Goal: Task Accomplishment & Management: Use online tool/utility

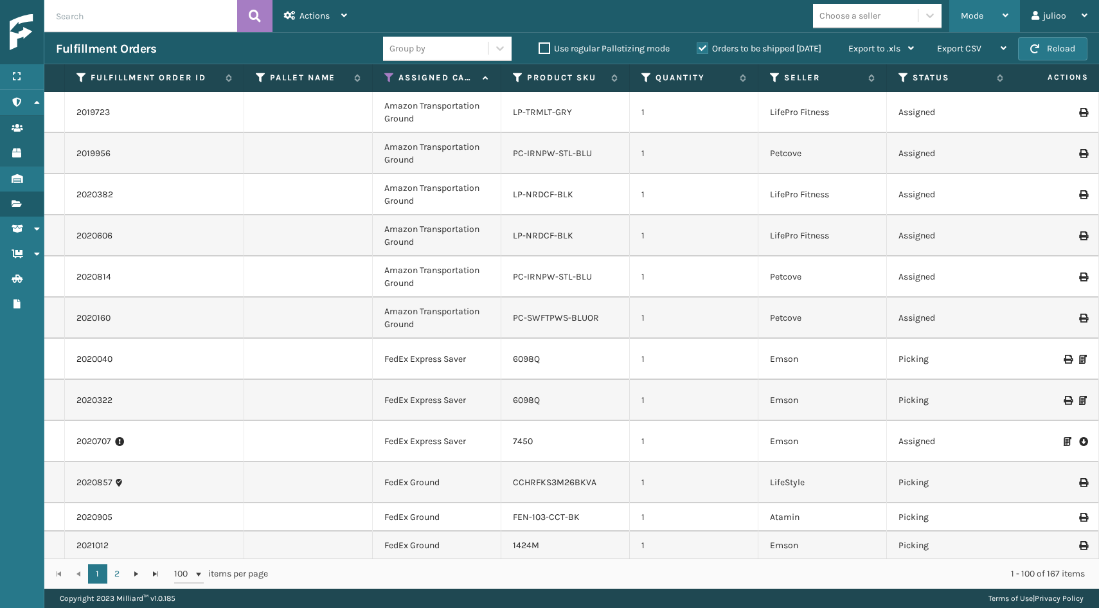
click at [990, 13] on div "Mode" at bounding box center [985, 16] width 48 height 32
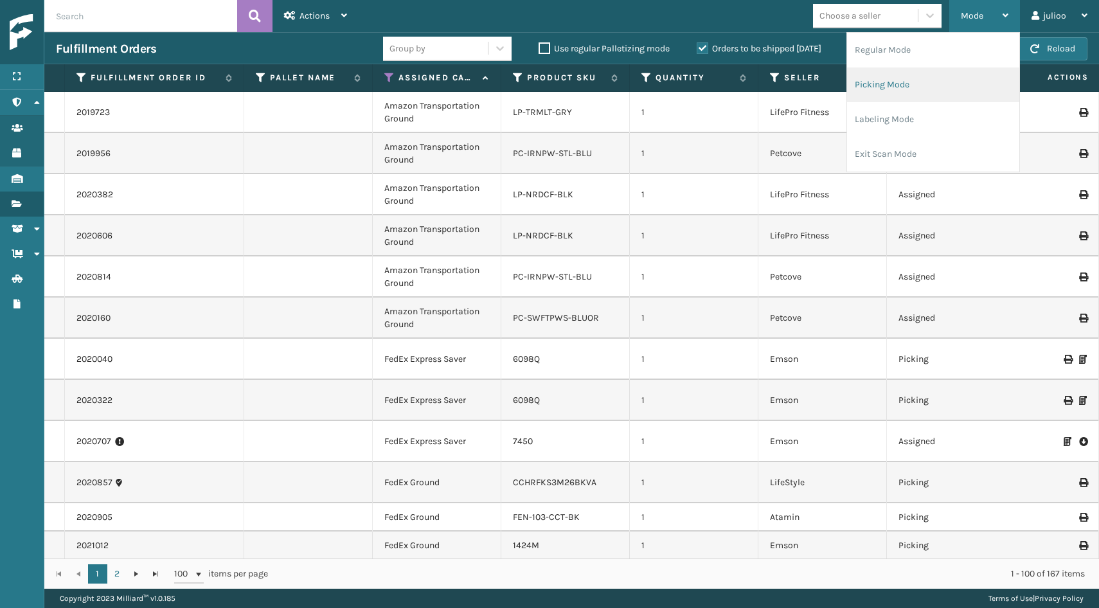
click at [911, 89] on li "Picking Mode" at bounding box center [933, 84] width 172 height 35
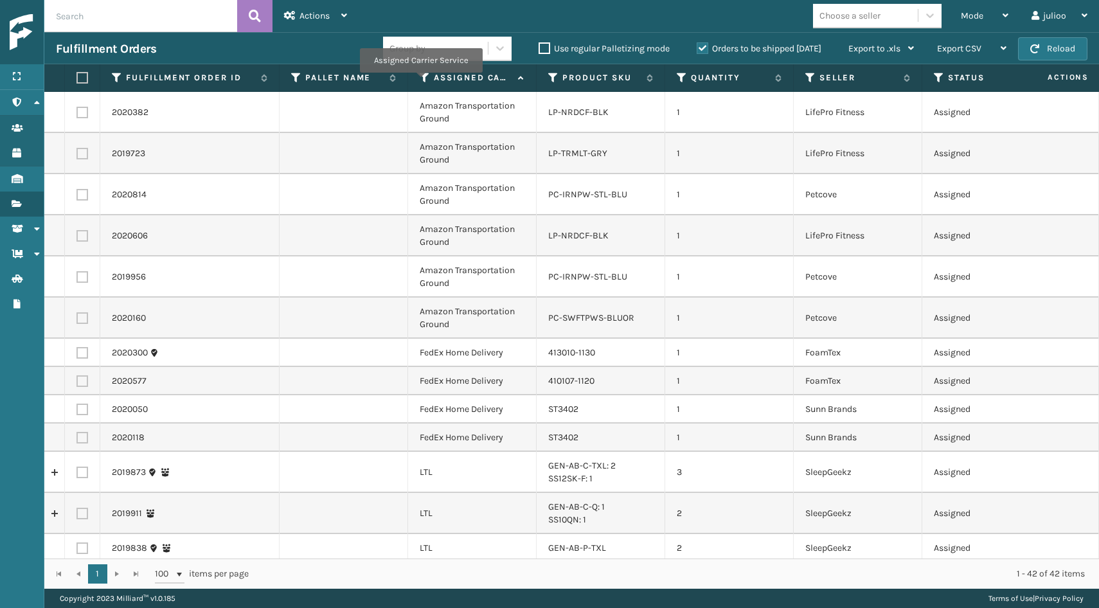
click at [422, 80] on icon at bounding box center [425, 78] width 10 height 12
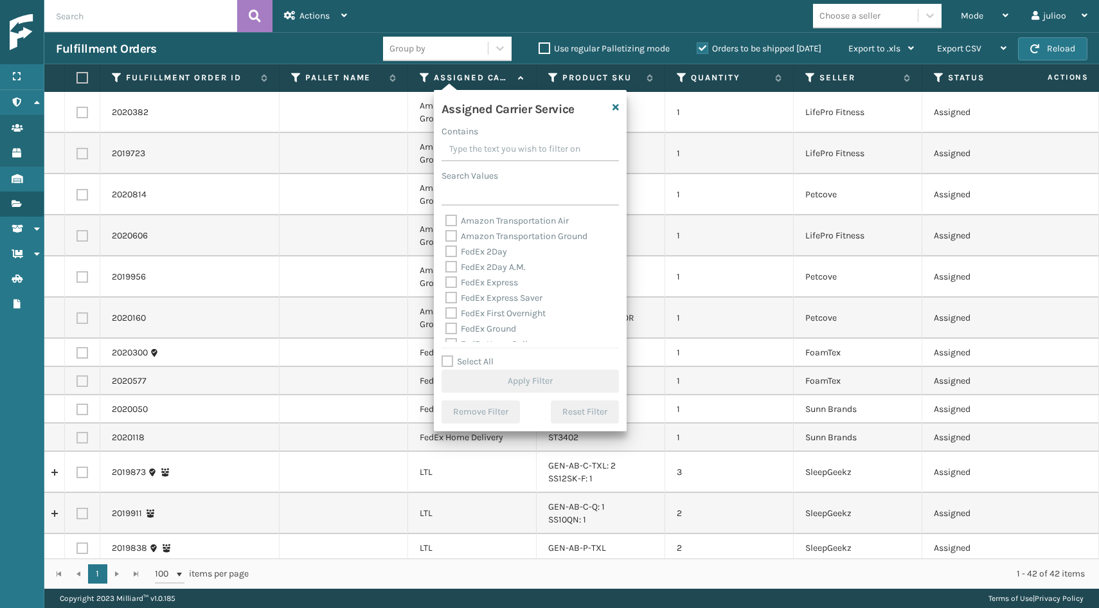
click at [448, 359] on label "Select All" at bounding box center [468, 361] width 52 height 11
click at [448, 355] on input "Select All" at bounding box center [538, 354] width 193 height 1
checkbox input "true"
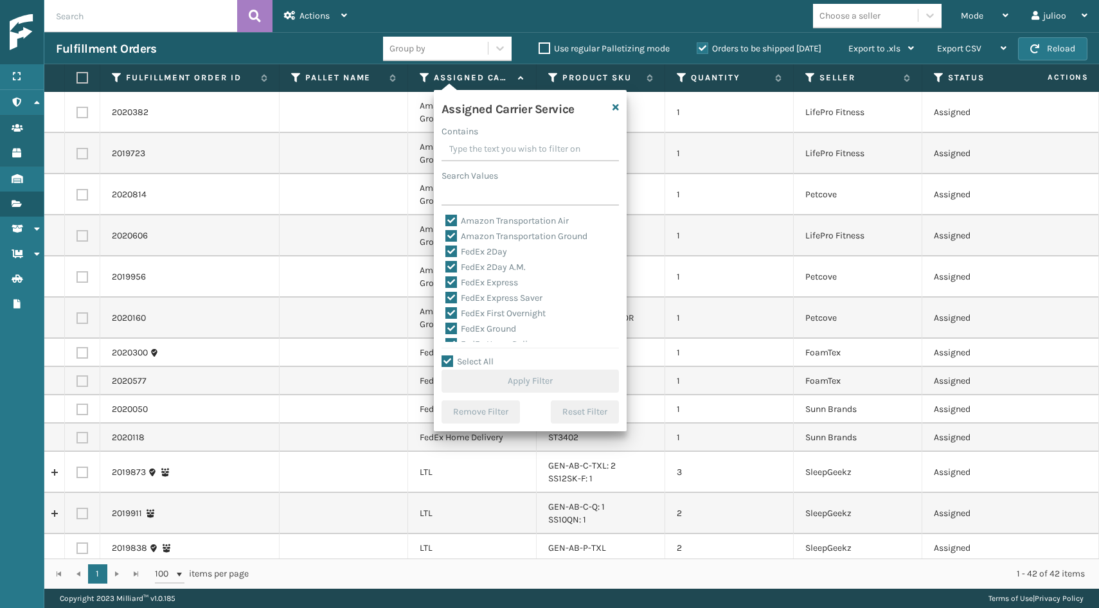
checkbox input "true"
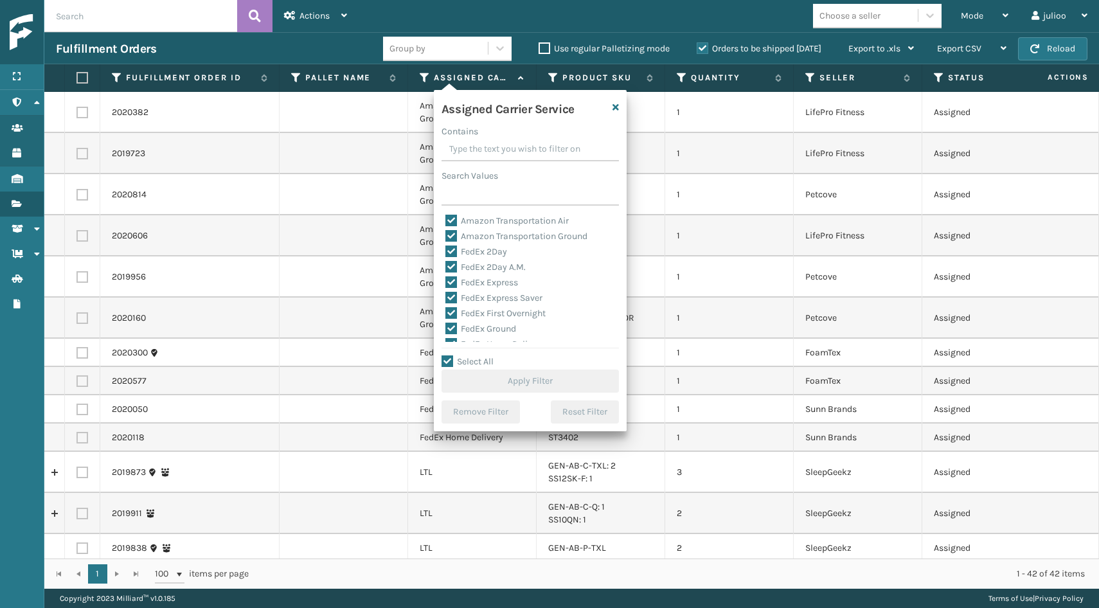
checkbox input "true"
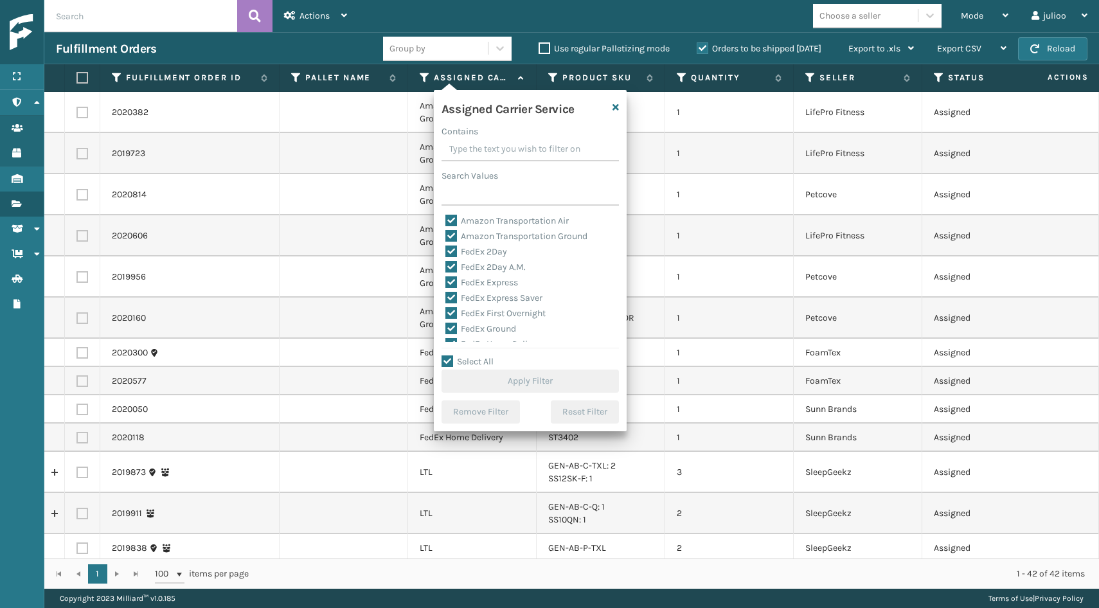
checkbox input "true"
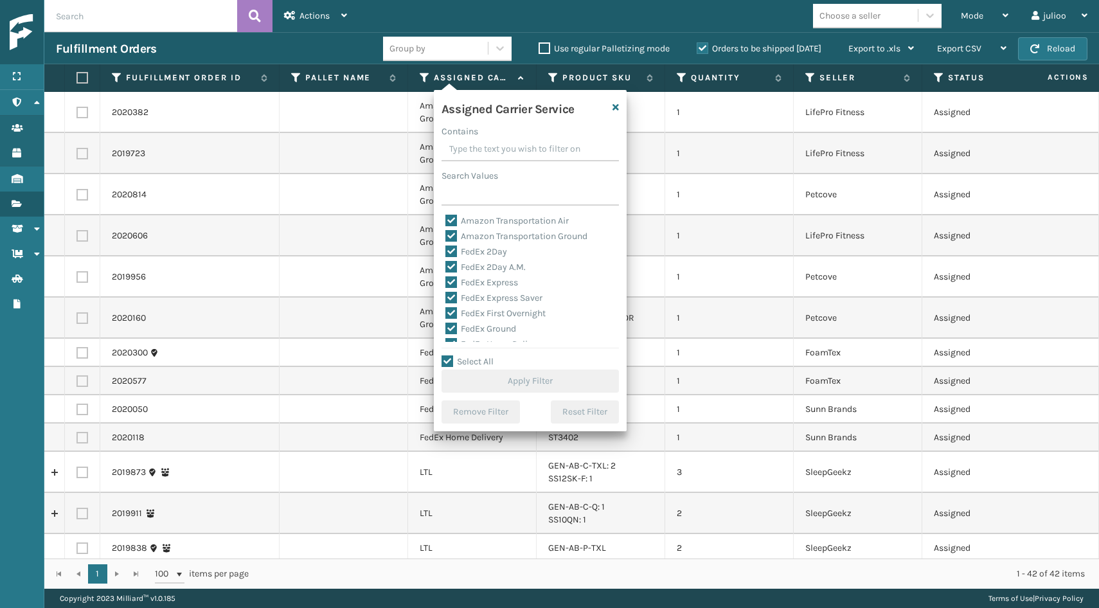
checkbox input "true"
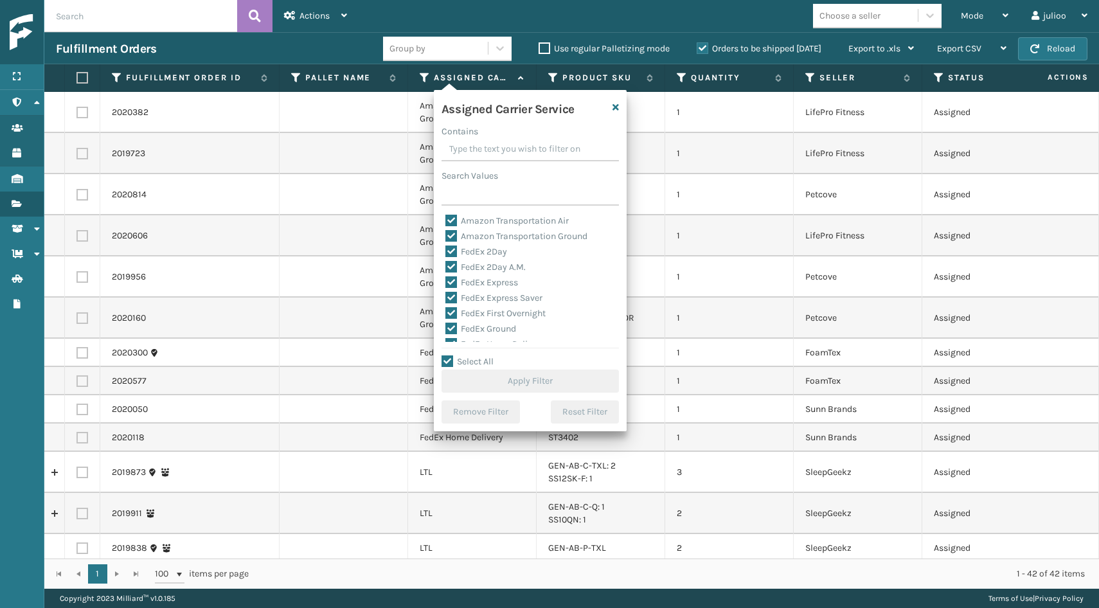
checkbox input "true"
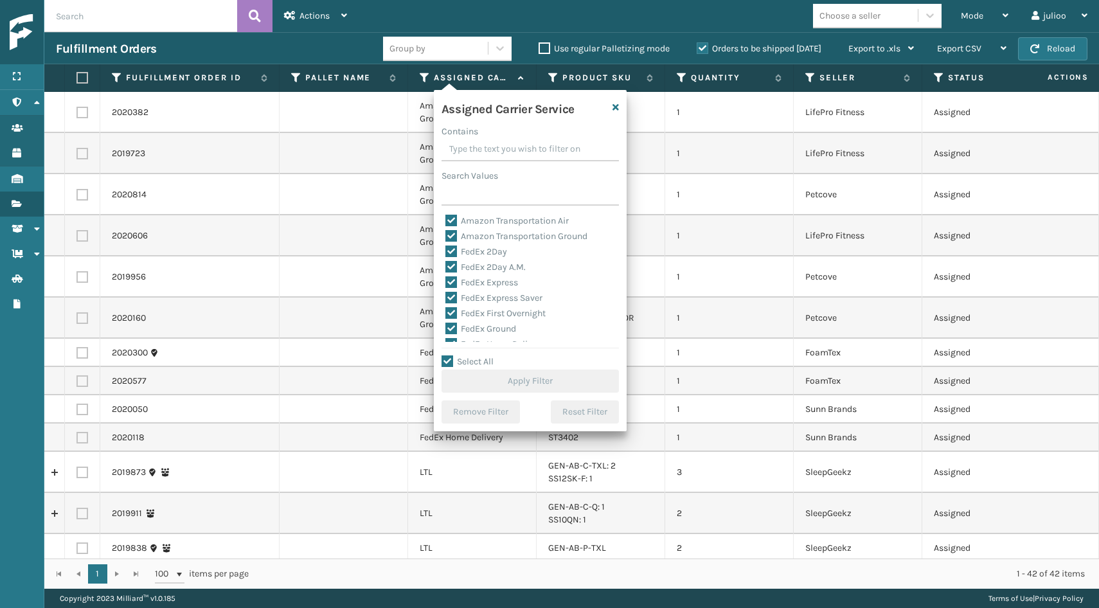
checkbox input "true"
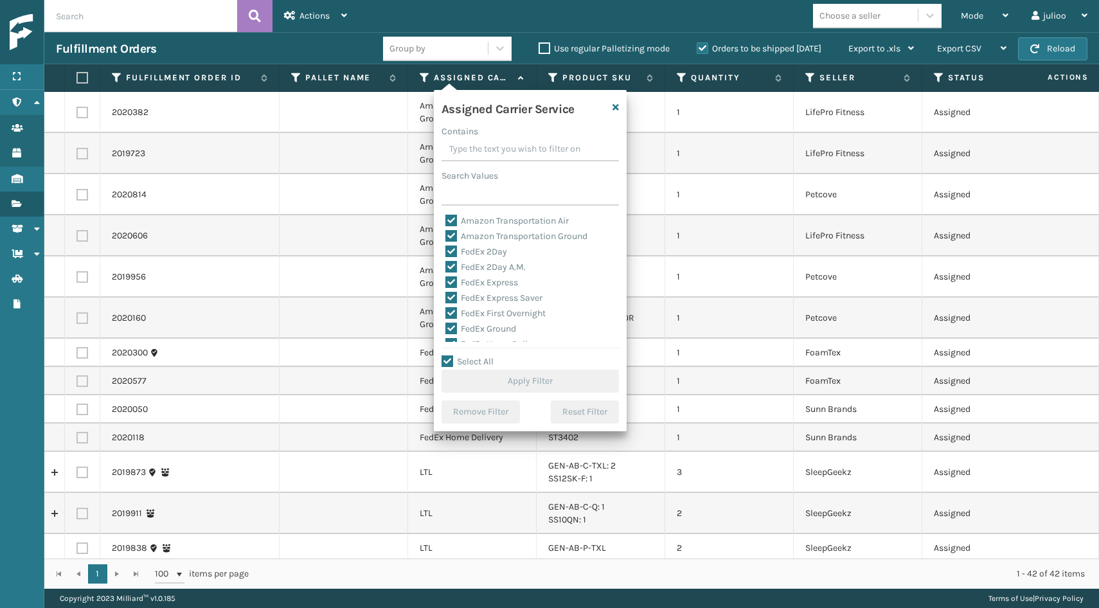
checkbox input "true"
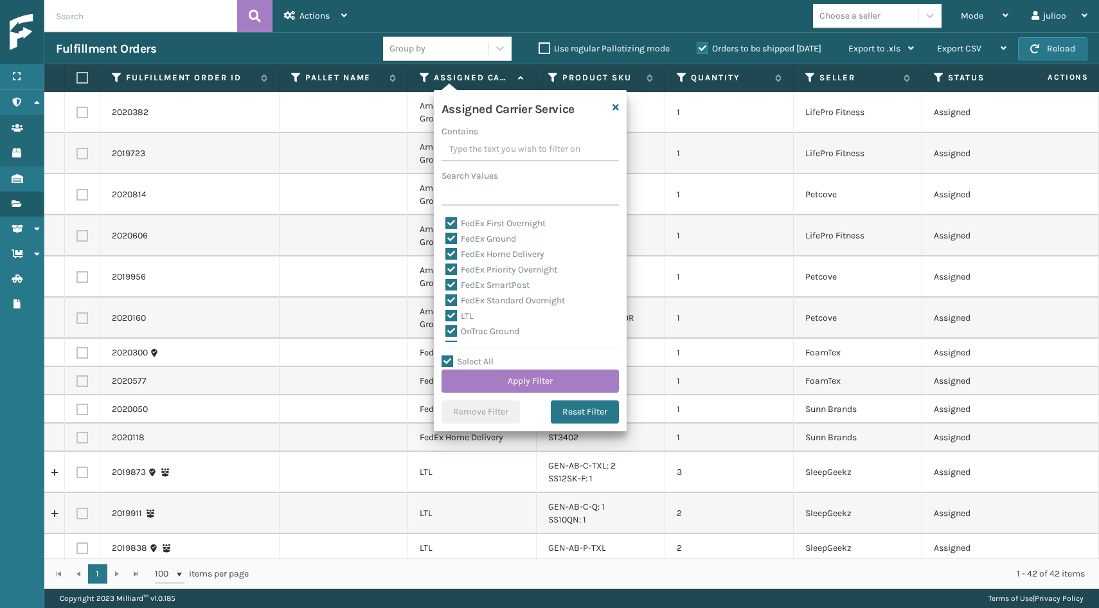
scroll to position [112, 0]
click at [452, 294] on label "LTL" at bounding box center [459, 294] width 28 height 11
click at [446, 294] on input "LTL" at bounding box center [445, 291] width 1 height 8
checkbox input "false"
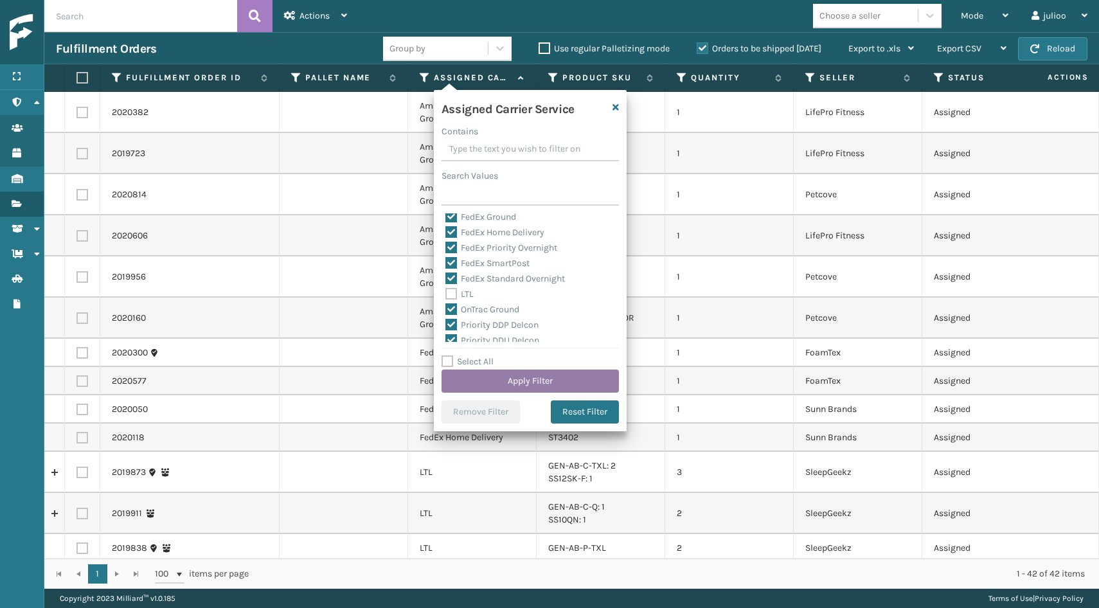
click at [484, 380] on button "Apply Filter" at bounding box center [530, 381] width 177 height 23
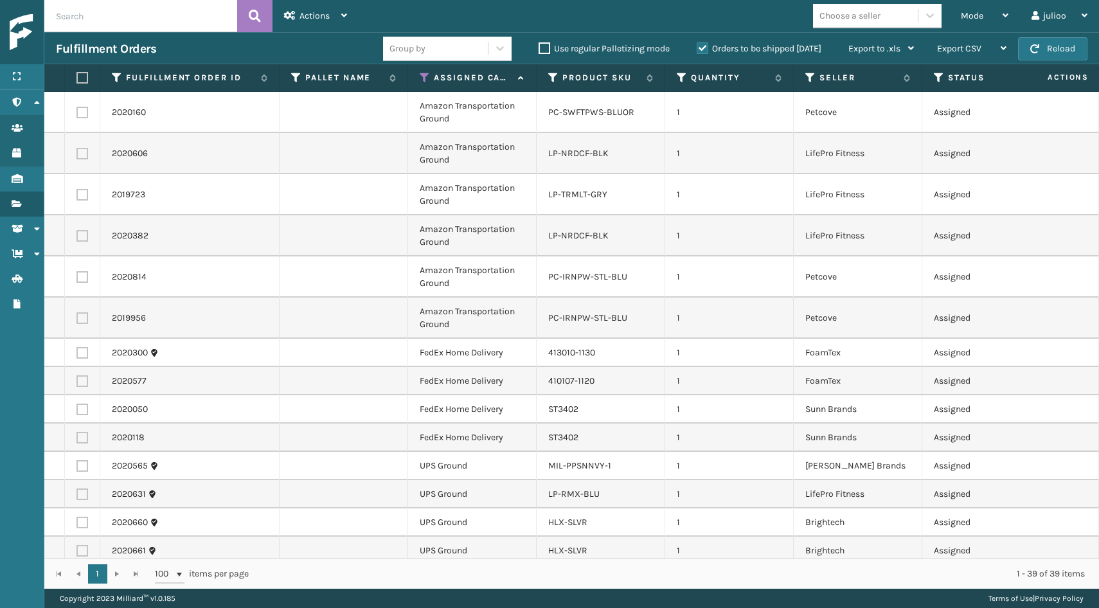
scroll to position [0, 0]
